Goal: Transaction & Acquisition: Purchase product/service

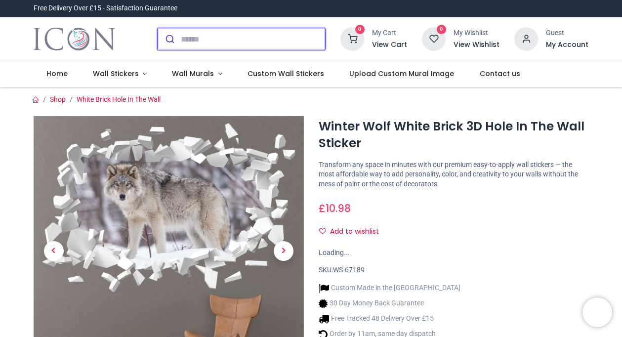
click at [203, 35] on input "search" at bounding box center [253, 39] width 144 height 22
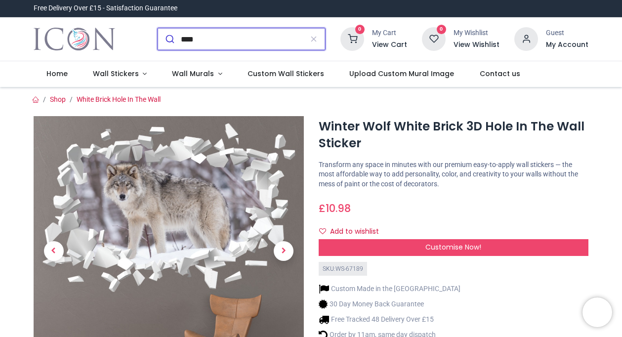
type input "****"
click at [158, 28] on button "submit" at bounding box center [169, 39] width 23 height 22
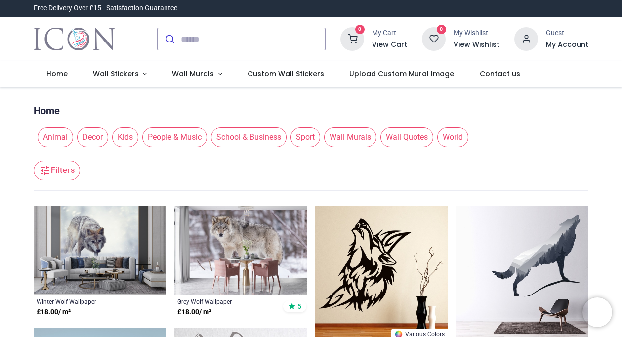
drag, startPoint x: 619, startPoint y: 117, endPoint x: 616, endPoint y: 152, distance: 35.2
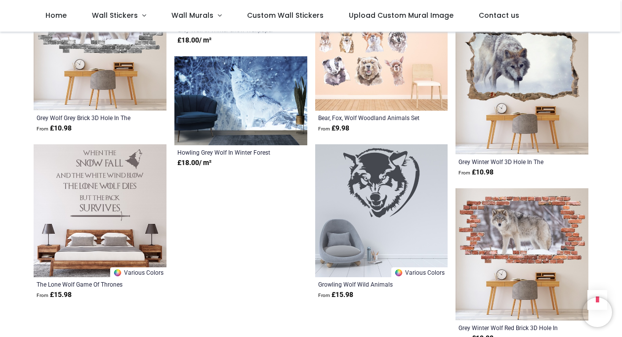
scroll to position [969, 0]
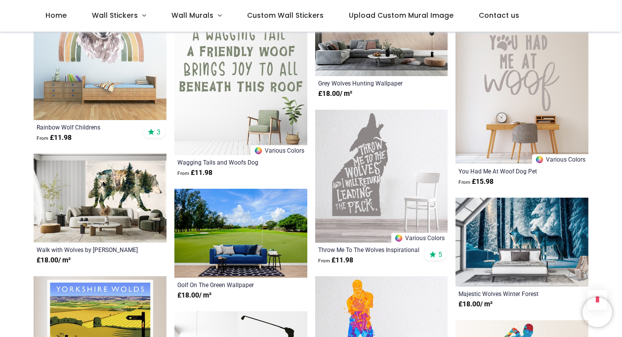
scroll to position [1641, 0]
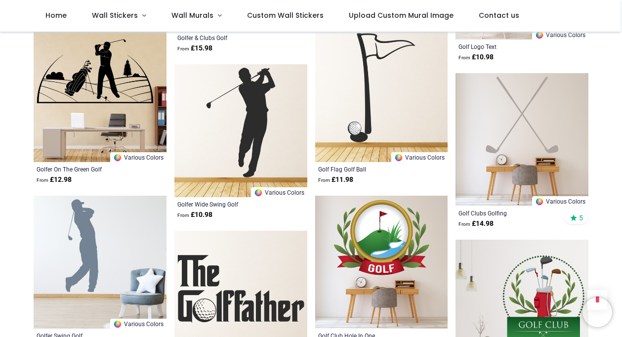
scroll to position [2215, 0]
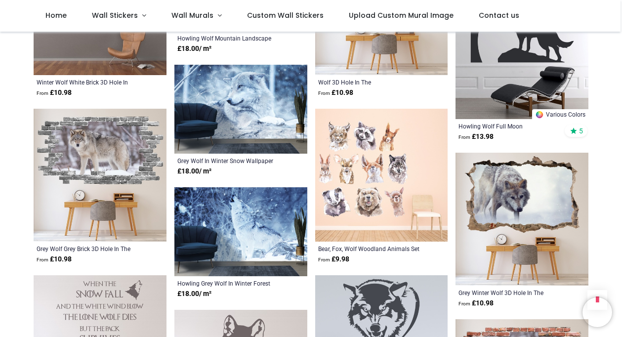
scroll to position [811, 0]
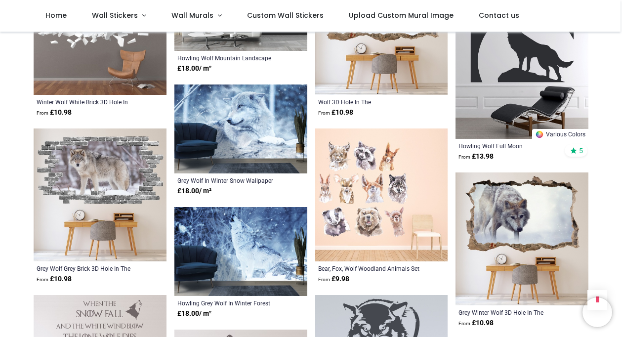
click at [536, 226] on img at bounding box center [522, 239] width 133 height 133
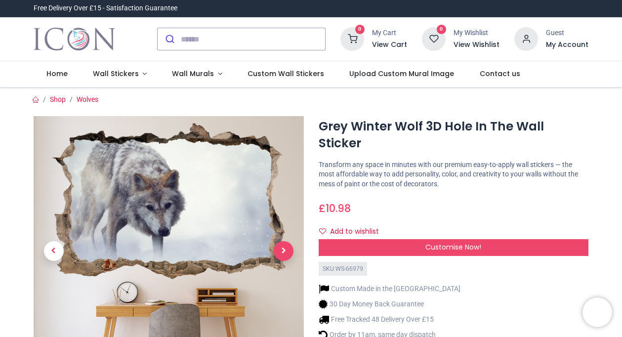
click at [281, 243] on span "Next" at bounding box center [284, 251] width 20 height 20
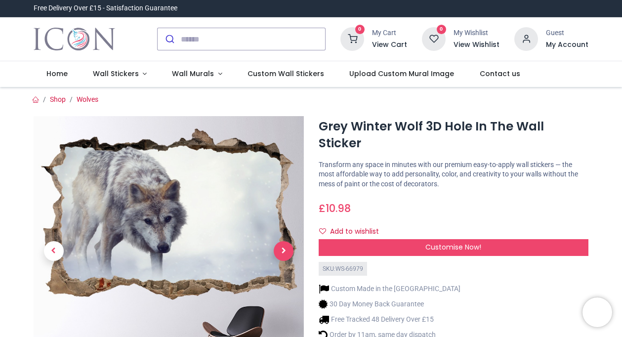
click at [282, 245] on span "Next" at bounding box center [284, 251] width 20 height 20
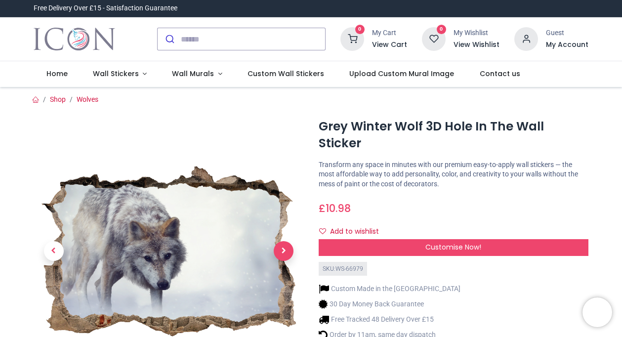
click at [282, 245] on span "Next" at bounding box center [284, 251] width 20 height 20
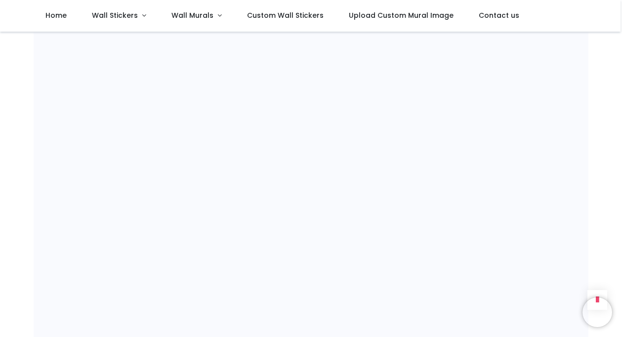
scroll to position [837, 0]
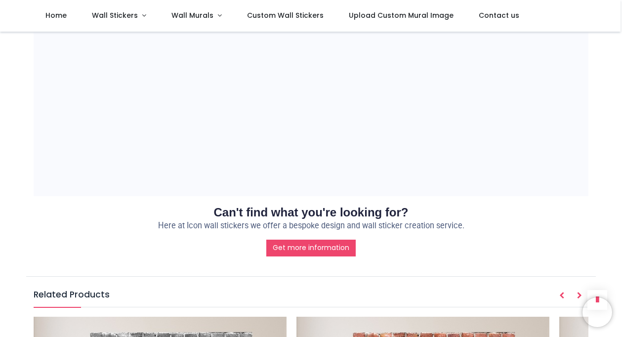
drag, startPoint x: 620, startPoint y: 151, endPoint x: 622, endPoint y: 128, distance: 23.3
click at [622, 128] on html "Login • Register Home Wall Stickers" at bounding box center [311, 168] width 622 height 337
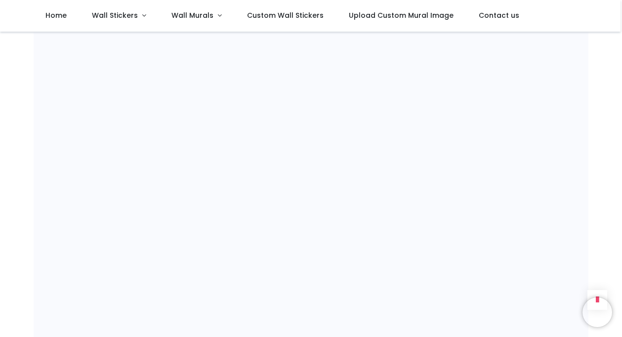
scroll to position [619, 0]
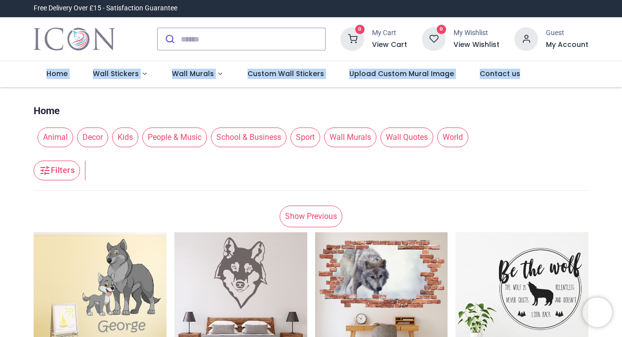
drag, startPoint x: 620, startPoint y: 54, endPoint x: 620, endPoint y: 72, distance: 17.8
click at [620, 72] on header "Free Delivery Over £15 - Satisfaction Guarantee" at bounding box center [311, 43] width 622 height 87
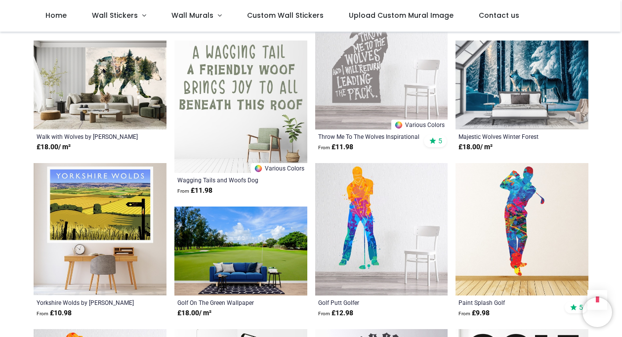
scroll to position [653, 0]
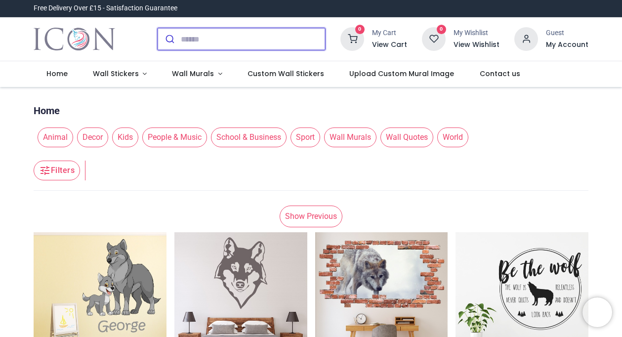
click at [191, 36] on input "search" at bounding box center [253, 39] width 144 height 22
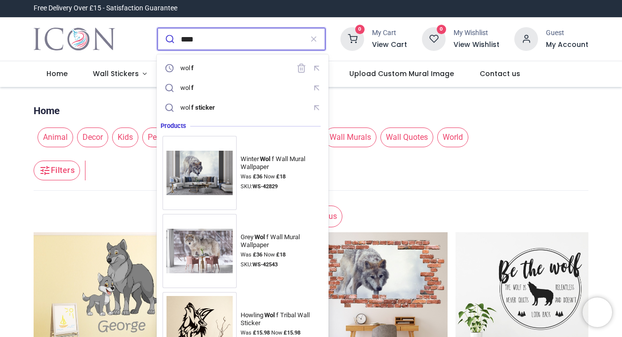
type input "****"
click at [158, 28] on button "submit" at bounding box center [169, 39] width 23 height 22
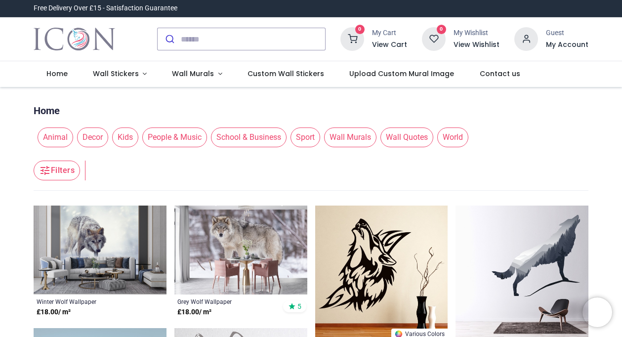
click at [536, 249] on img at bounding box center [522, 272] width 133 height 133
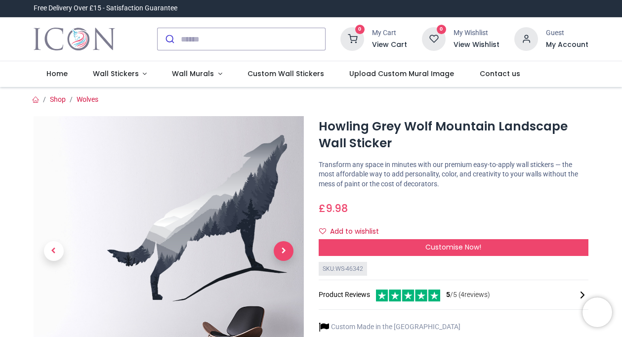
click at [280, 255] on span "Next" at bounding box center [284, 251] width 20 height 20
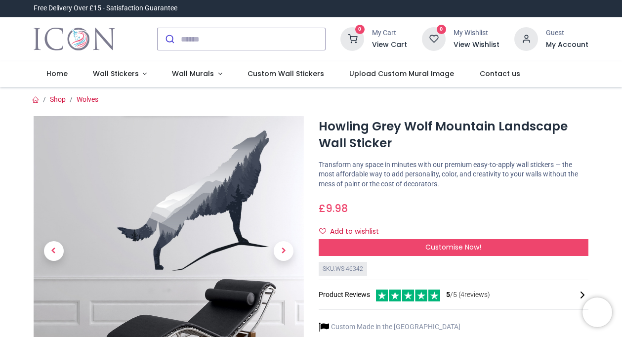
click at [566, 198] on div "£ 9.98 9.98 GBP £ 9.98 £ 9.98 Not Available For Sale" at bounding box center [454, 206] width 270 height 18
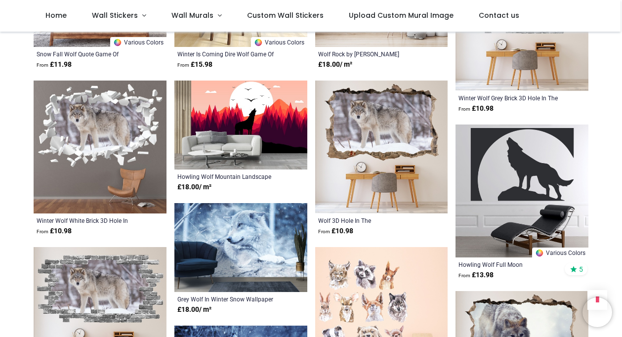
scroll to position [712, 0]
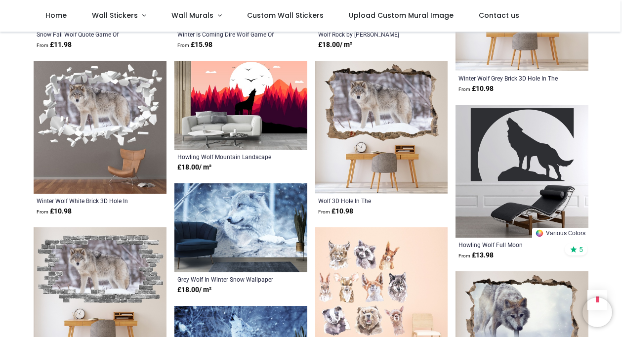
click at [91, 111] on img at bounding box center [100, 127] width 133 height 133
